Goal: Find specific page/section: Find specific page/section

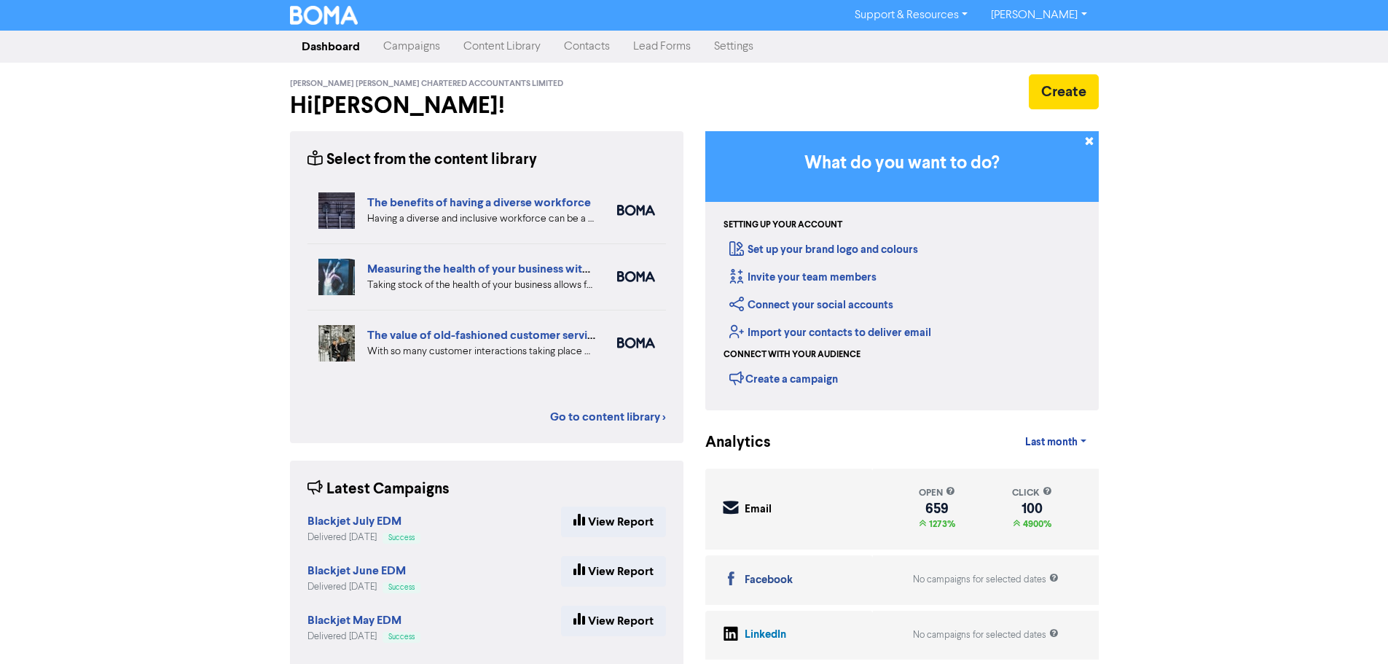
click at [580, 49] on link "Contacts" at bounding box center [586, 46] width 69 height 29
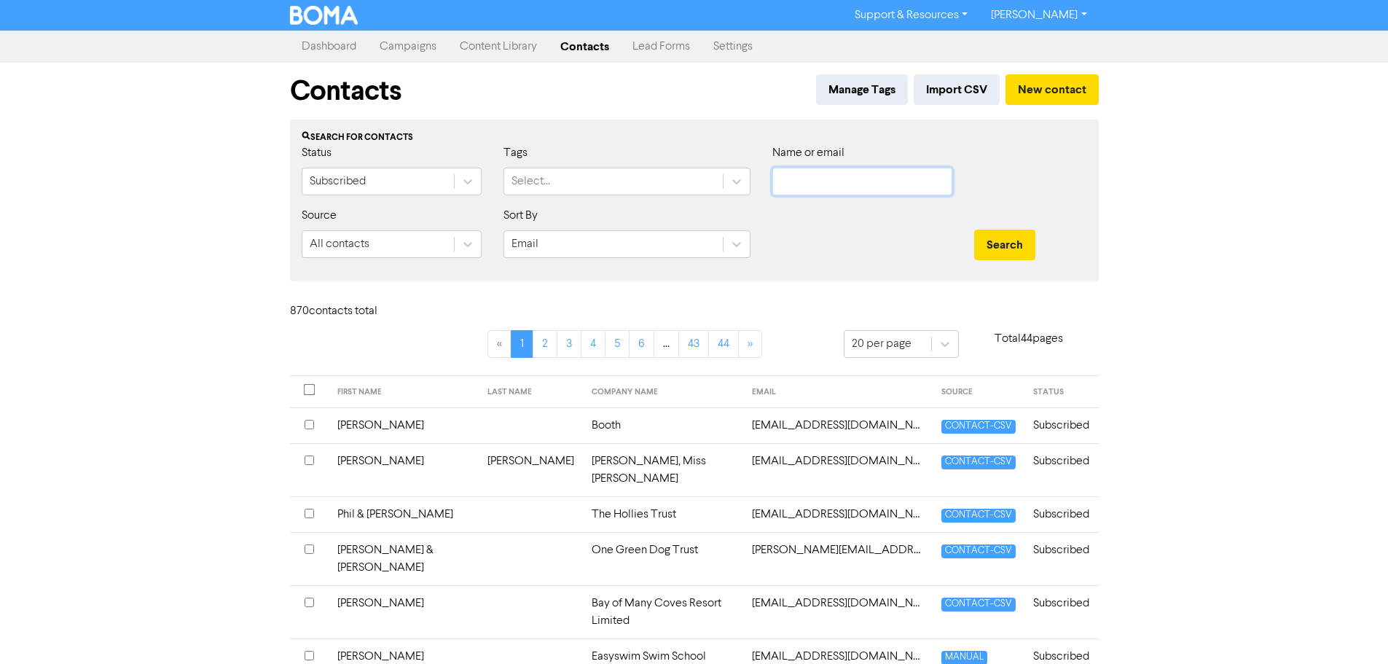
click at [833, 176] on input "text" at bounding box center [863, 182] width 180 height 28
click at [818, 185] on input "text" at bounding box center [863, 182] width 180 height 28
paste input "[EMAIL_ADDRESS][DOMAIN_NAME]"
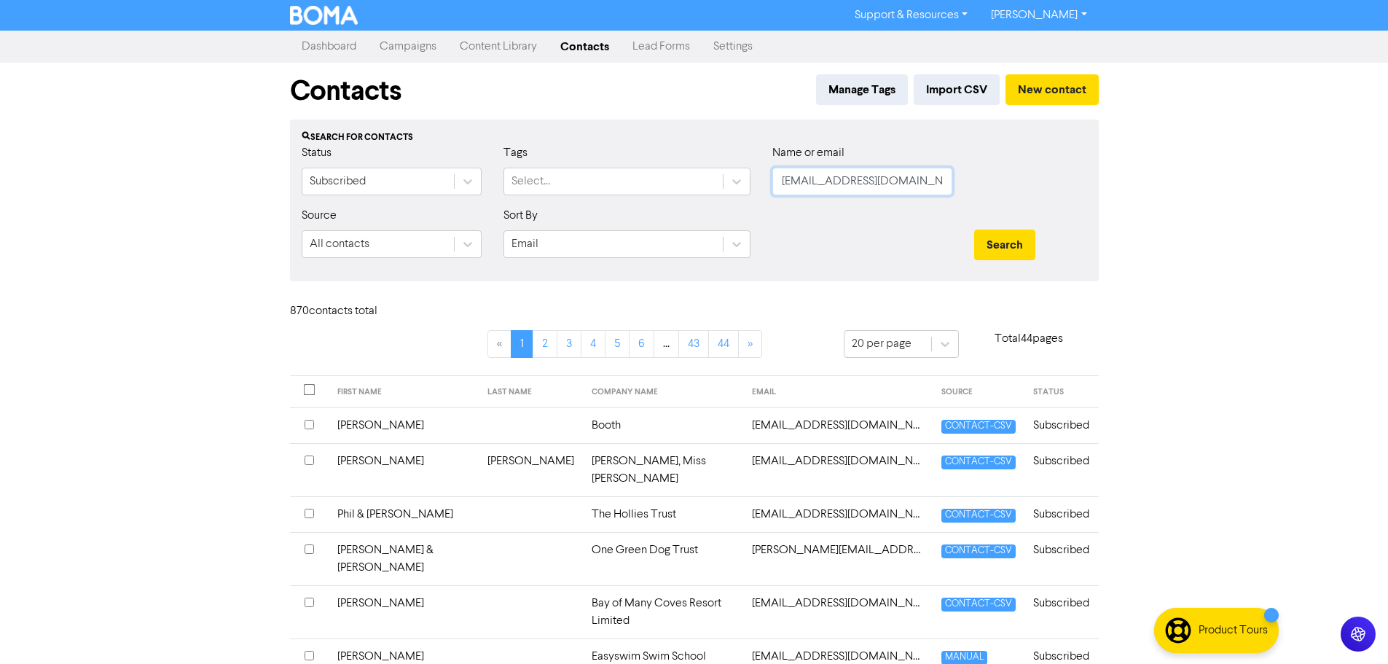
type input "[EMAIL_ADDRESS][DOMAIN_NAME]"
drag, startPoint x: 1048, startPoint y: 207, endPoint x: 1034, endPoint y: 214, distance: 16.3
click at [1048, 206] on form "Status Subscribed Tags Select... Name or email [EMAIL_ADDRESS][DOMAIN_NAME] Sou…" at bounding box center [695, 206] width 786 height 125
click at [1005, 236] on button "Search" at bounding box center [1004, 245] width 61 height 31
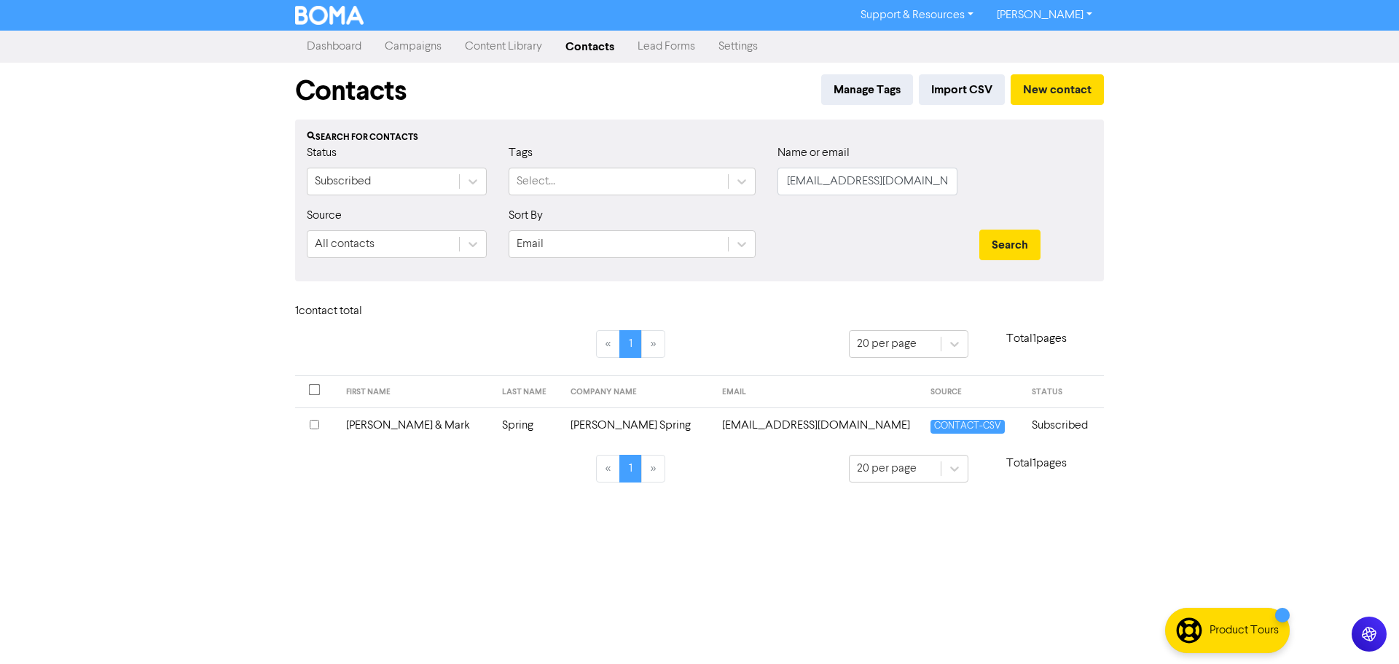
click at [708, 548] on div "Support & Resources Video Tutorials FAQ & Guides Marketing Education [PERSON_NA…" at bounding box center [699, 332] width 1399 height 664
